Goal: Register for event/course

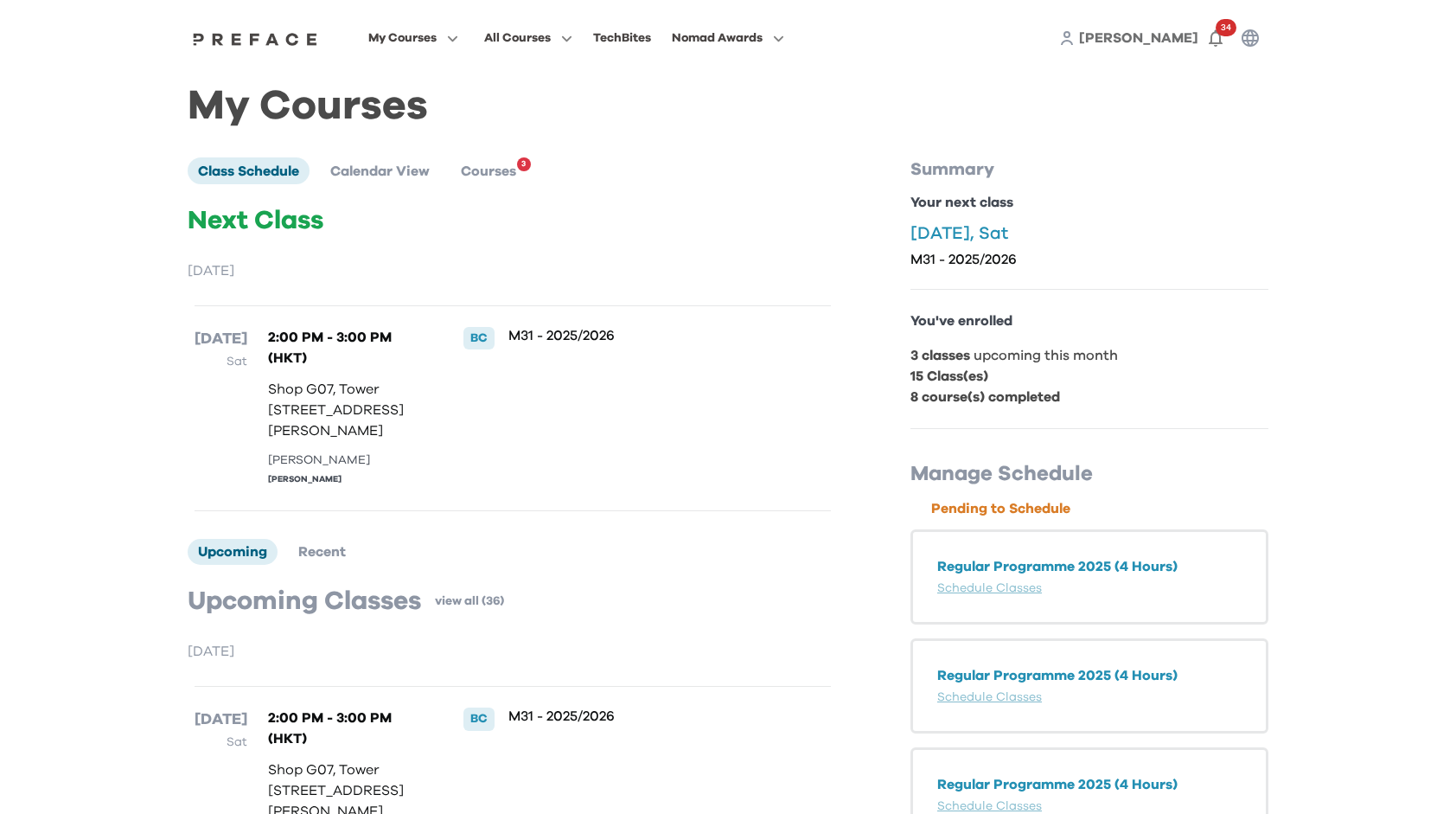
click at [835, 237] on div "Next Class [DATE] [DATE] Sat 2:00 PM - 3:00 PM (HKT) Shop G07, Tower [STREET_AD…" at bounding box center [513, 358] width 650 height 306
click at [484, 172] on span "Courses" at bounding box center [488, 171] width 55 height 14
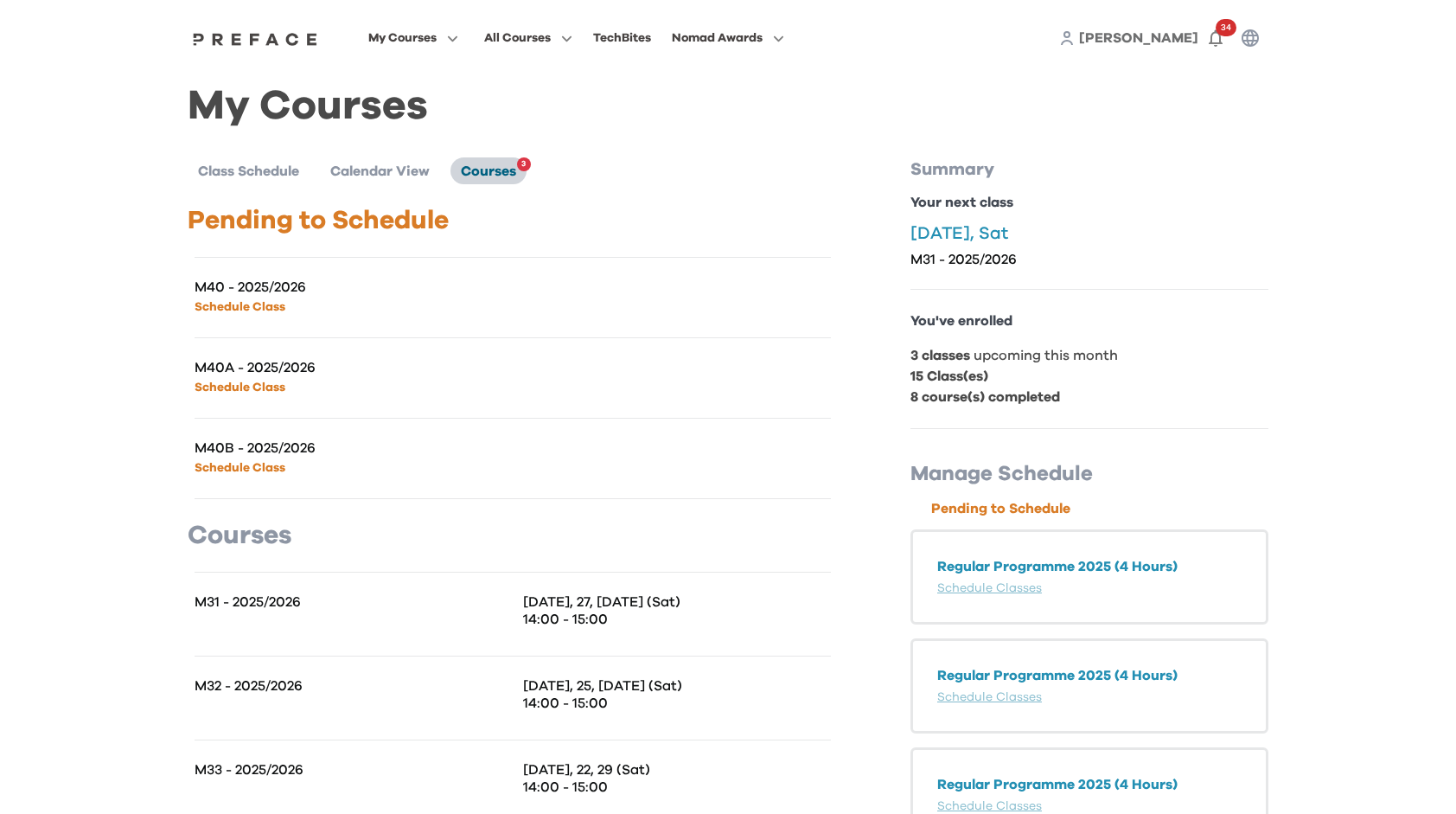
click at [484, 172] on span "Courses" at bounding box center [488, 171] width 55 height 14
click at [246, 172] on span "Class Schedule" at bounding box center [248, 171] width 101 height 14
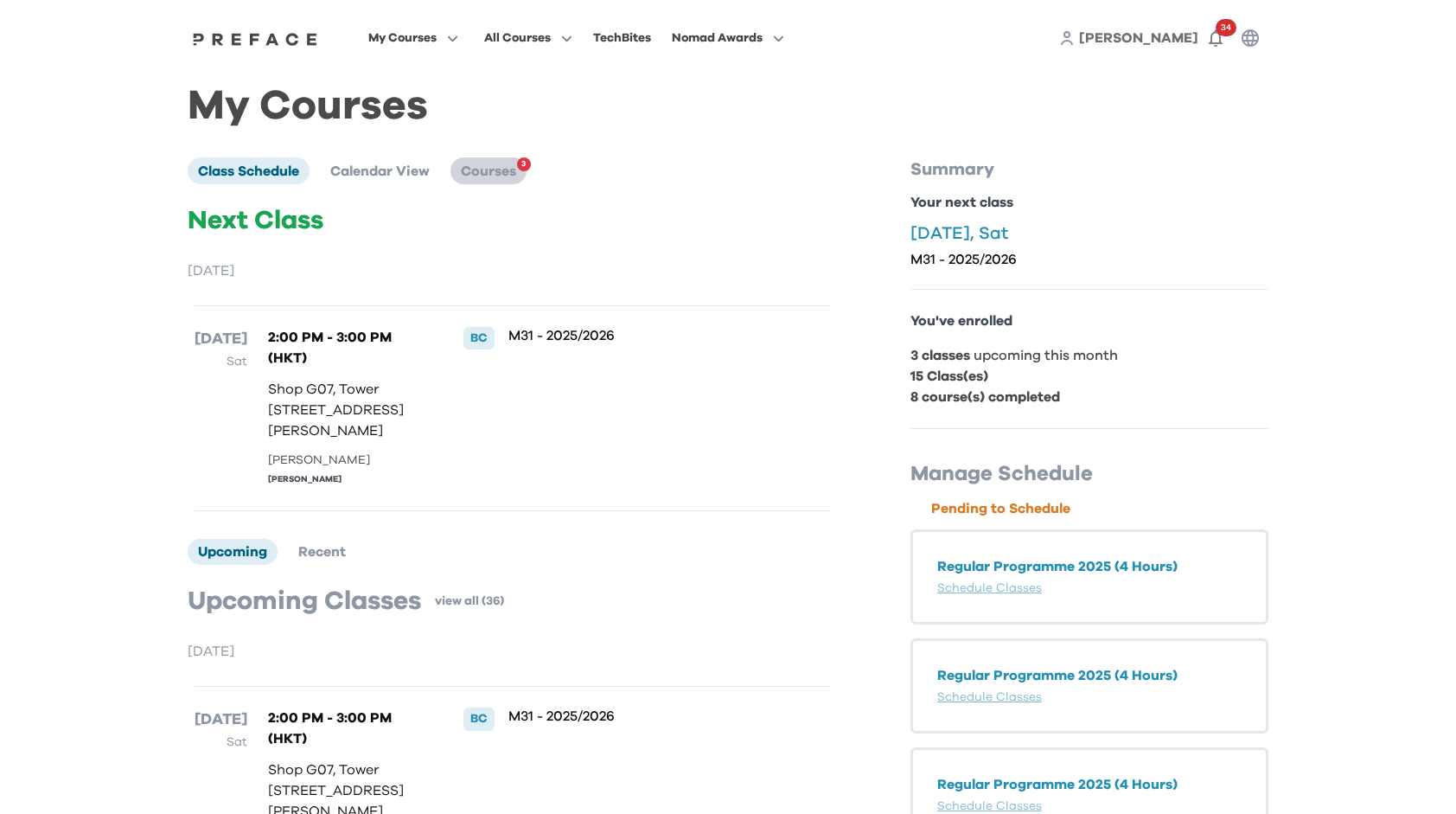
click at [487, 164] on span "Courses" at bounding box center [488, 171] width 55 height 14
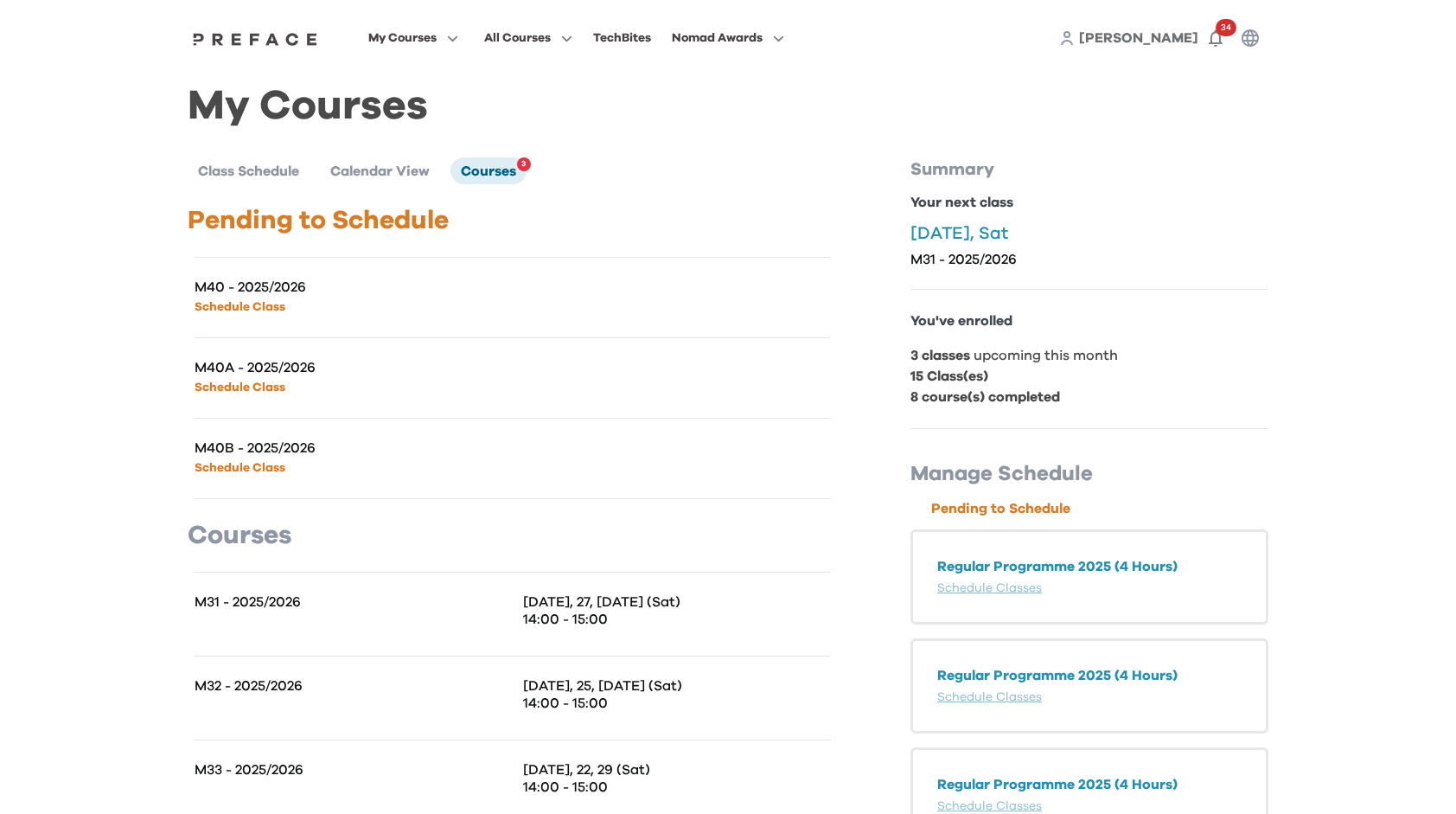
click at [436, 305] on p "Schedule Class" at bounding box center [353, 306] width 318 height 21
drag, startPoint x: 299, startPoint y: 305, endPoint x: 278, endPoint y: 295, distance: 23.3
click at [290, 301] on p "Schedule Class" at bounding box center [353, 306] width 318 height 21
click at [267, 294] on p "M40 - 2025/2026" at bounding box center [353, 287] width 318 height 17
click at [261, 308] on link "Schedule Class" at bounding box center [239, 307] width 91 height 12
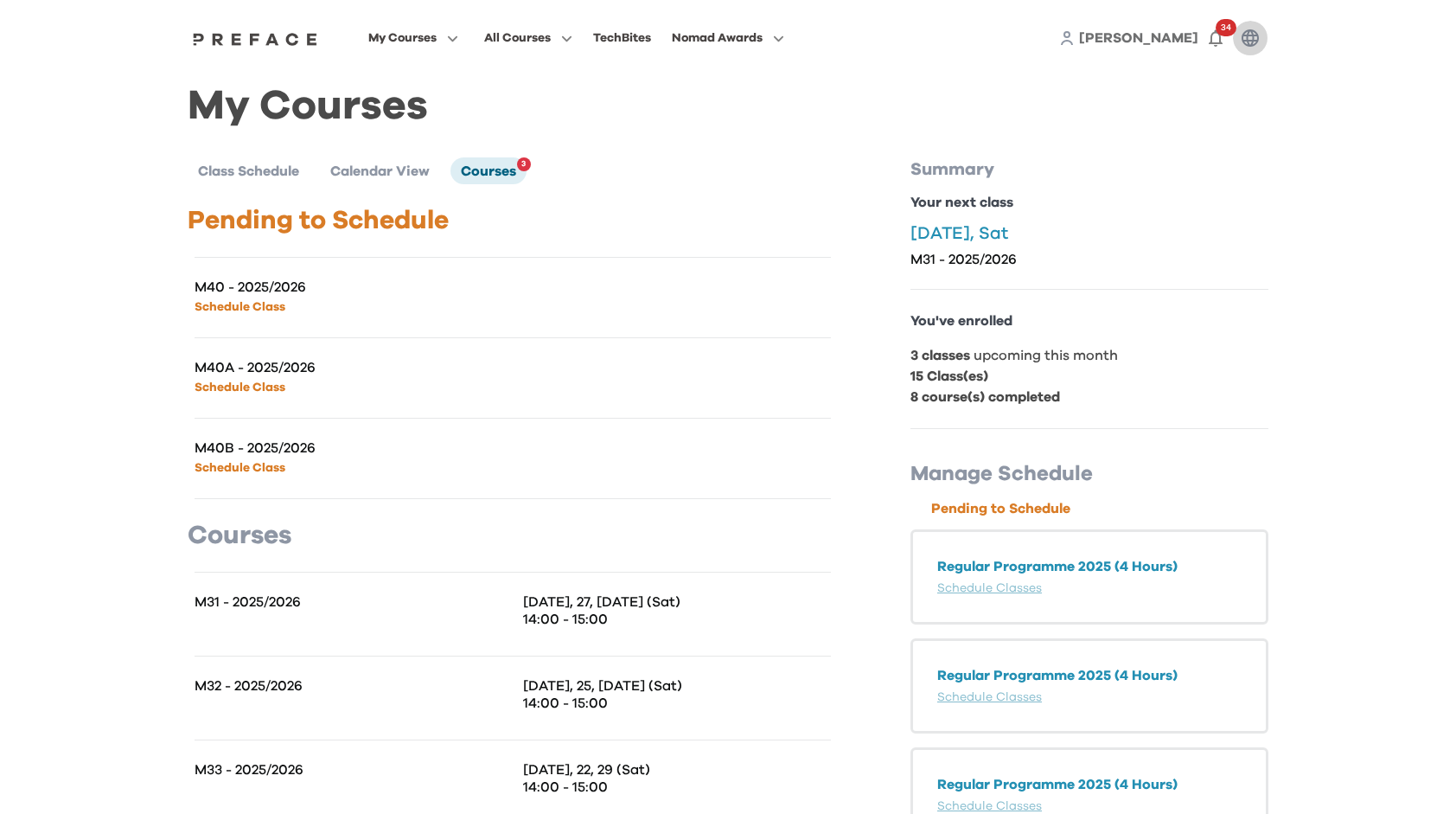
click at [1234, 39] on button "button" at bounding box center [1250, 38] width 34 height 34
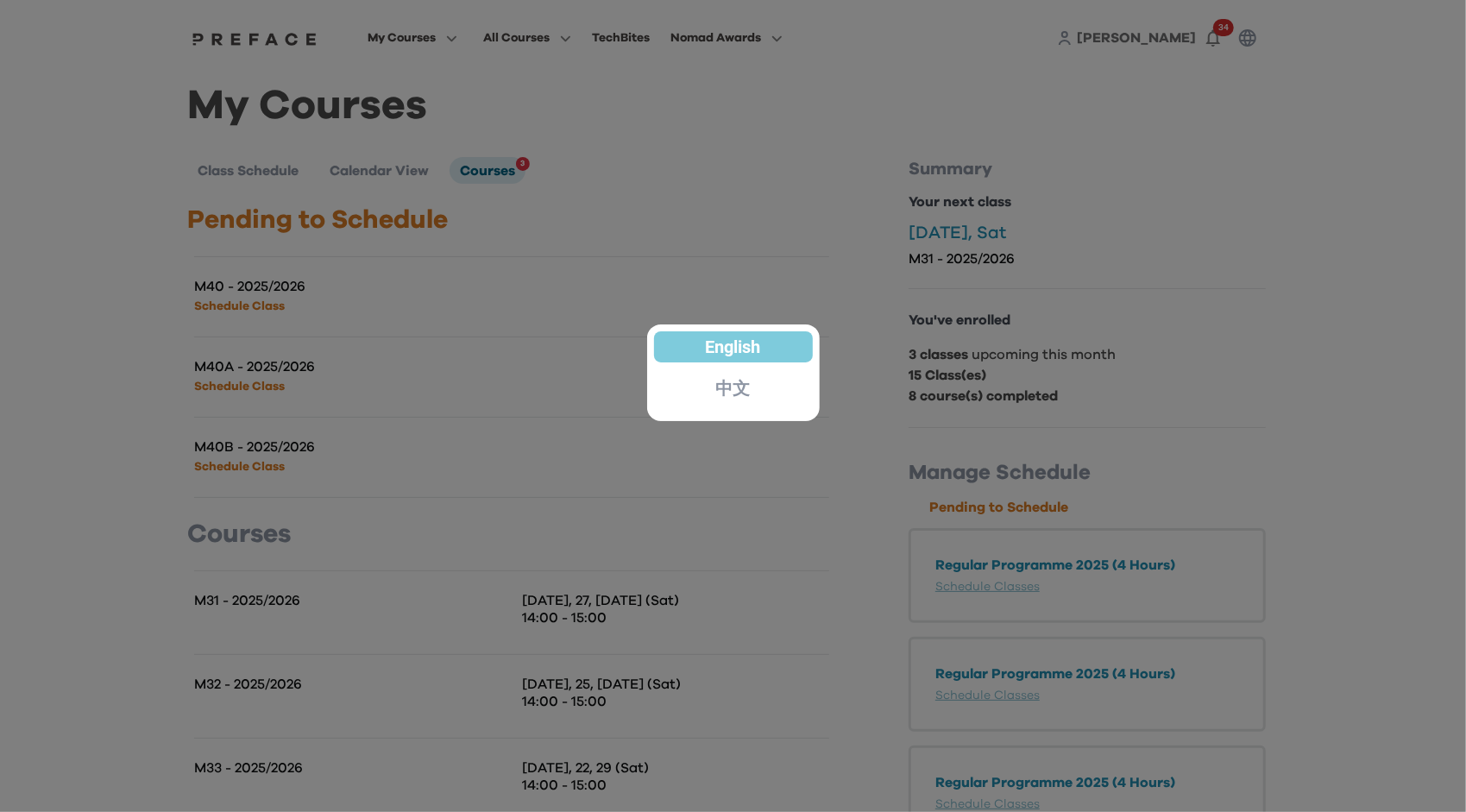
click at [808, 169] on div at bounding box center [733, 406] width 1466 height 812
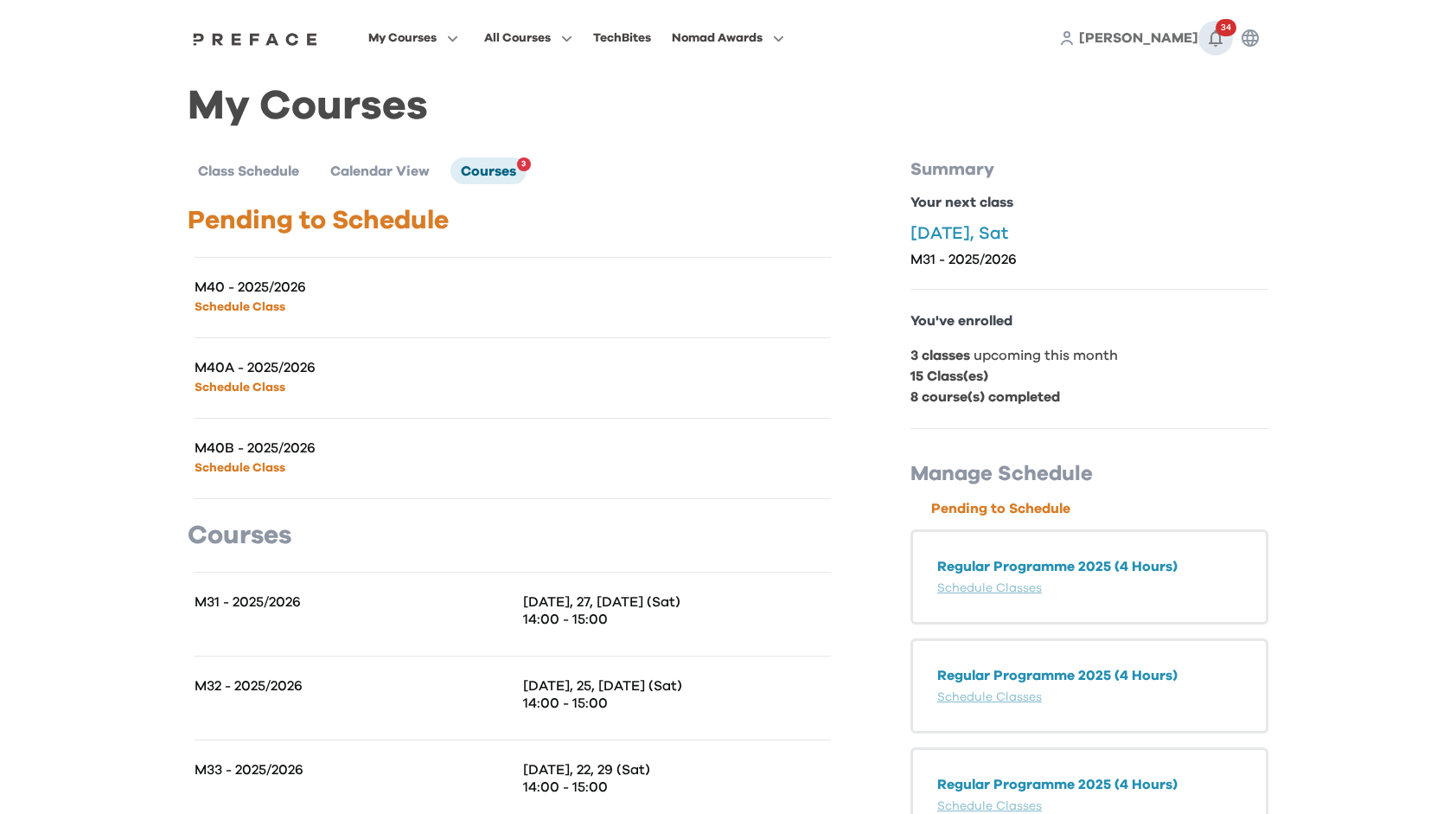
click at [1222, 37] on icon "button" at bounding box center [1215, 37] width 21 height 21
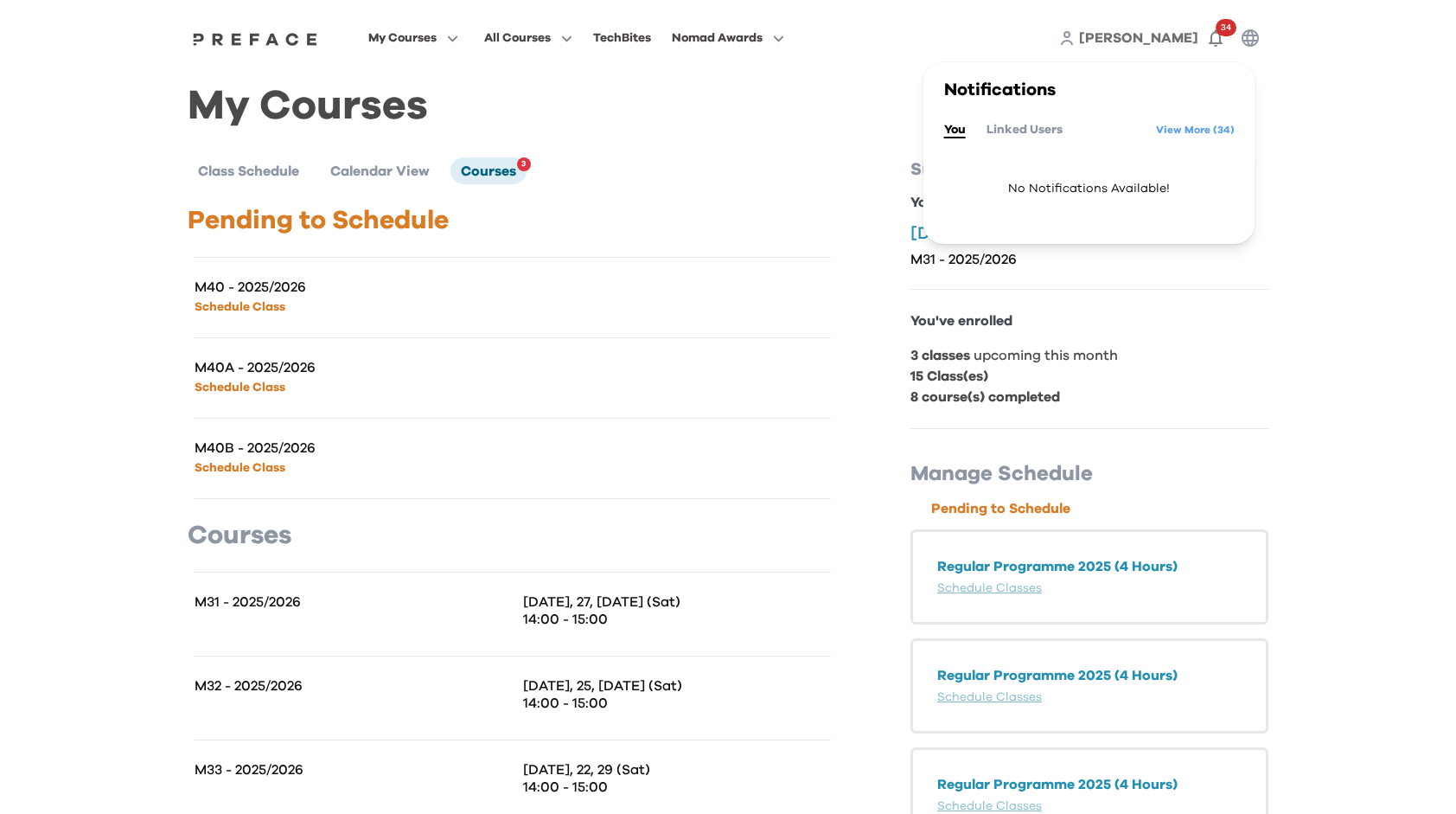
click at [1082, 187] on span "No Notifications Available!" at bounding box center [1090, 188] width 290 height 55
click at [1173, 138] on link "View More ( 34 )" at bounding box center [1195, 130] width 79 height 27
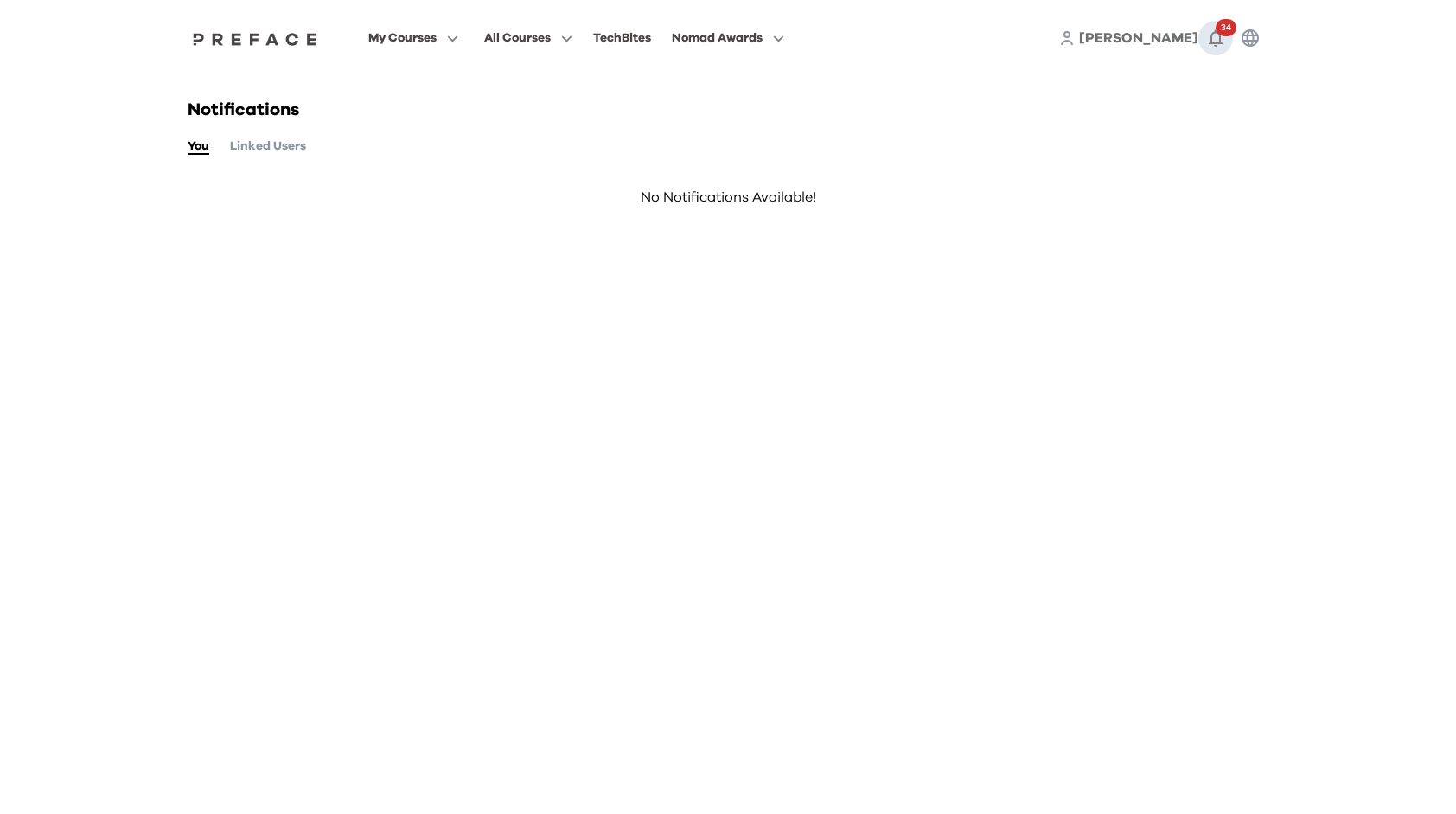
click at [1213, 42] on icon "button" at bounding box center [1215, 37] width 21 height 21
click at [1185, 34] on span "[PERSON_NAME]" at bounding box center [1138, 37] width 120 height 14
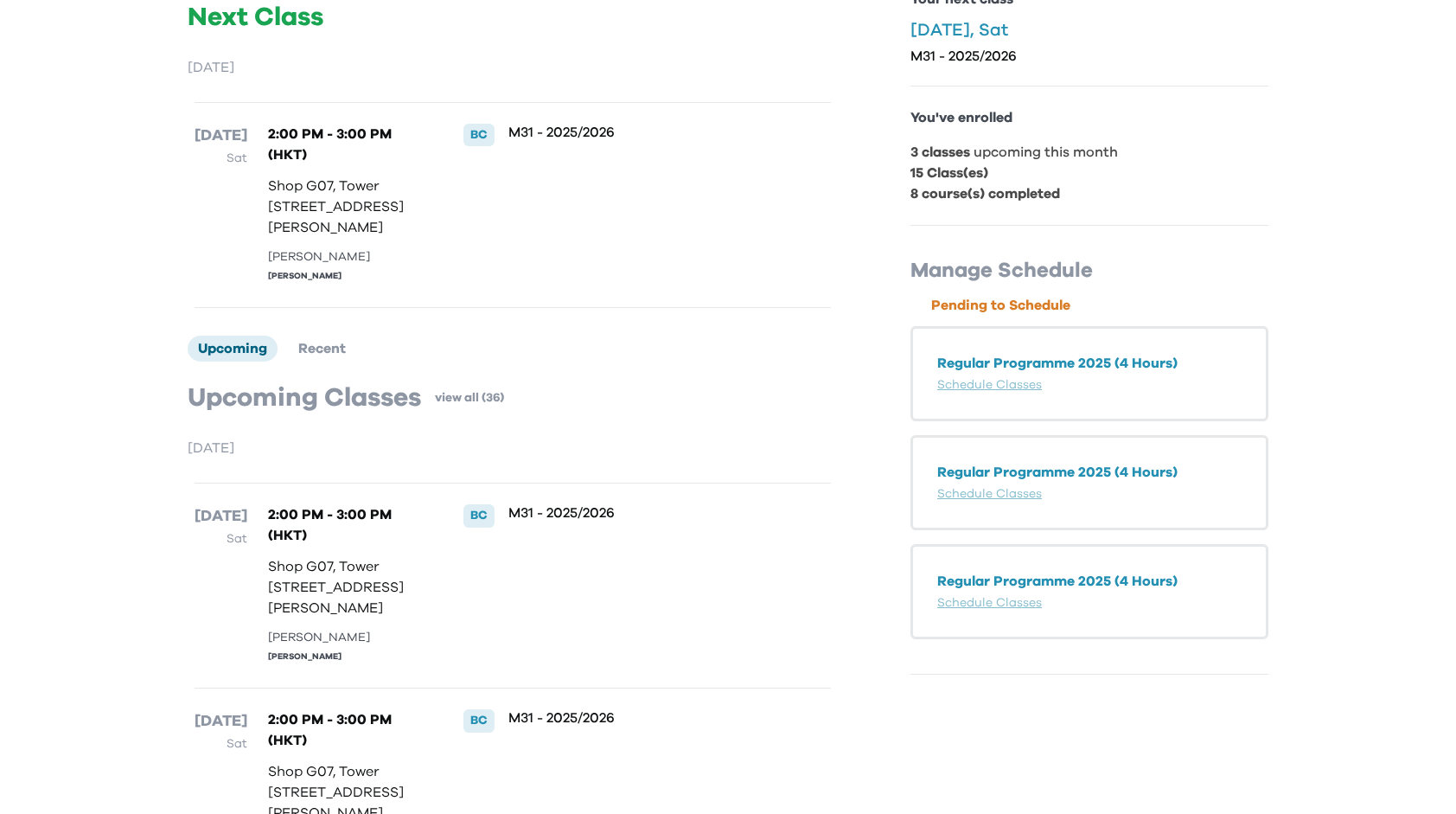
scroll to position [166, 0]
